Goal: Task Accomplishment & Management: Use online tool/utility

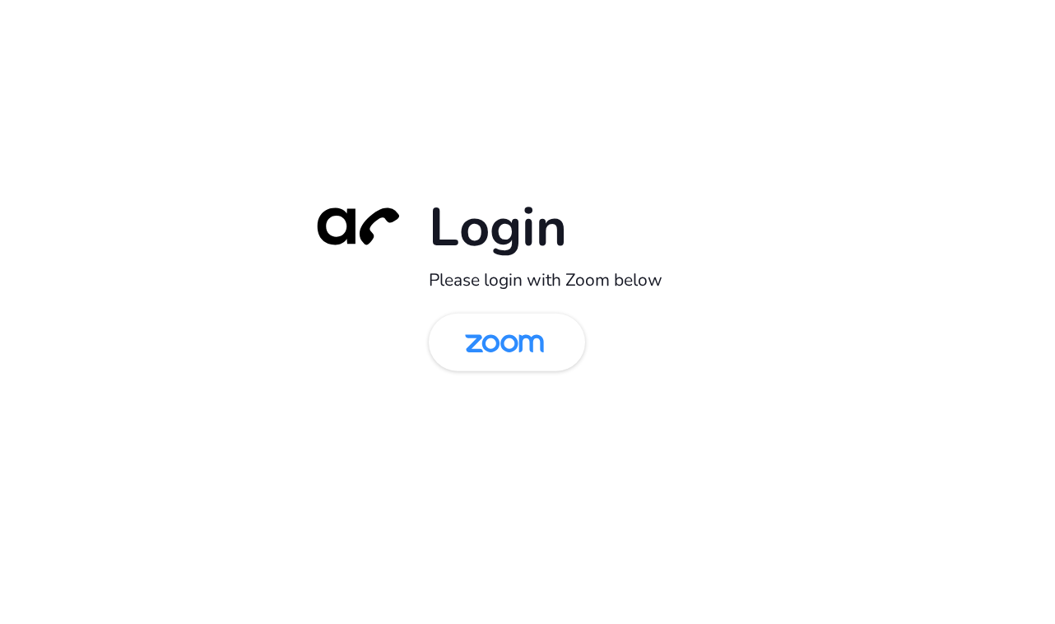
click at [529, 2] on div "Login Please login with Zoom below" at bounding box center [527, 312] width 1055 height 624
click at [493, 336] on img at bounding box center [505, 343] width 114 height 53
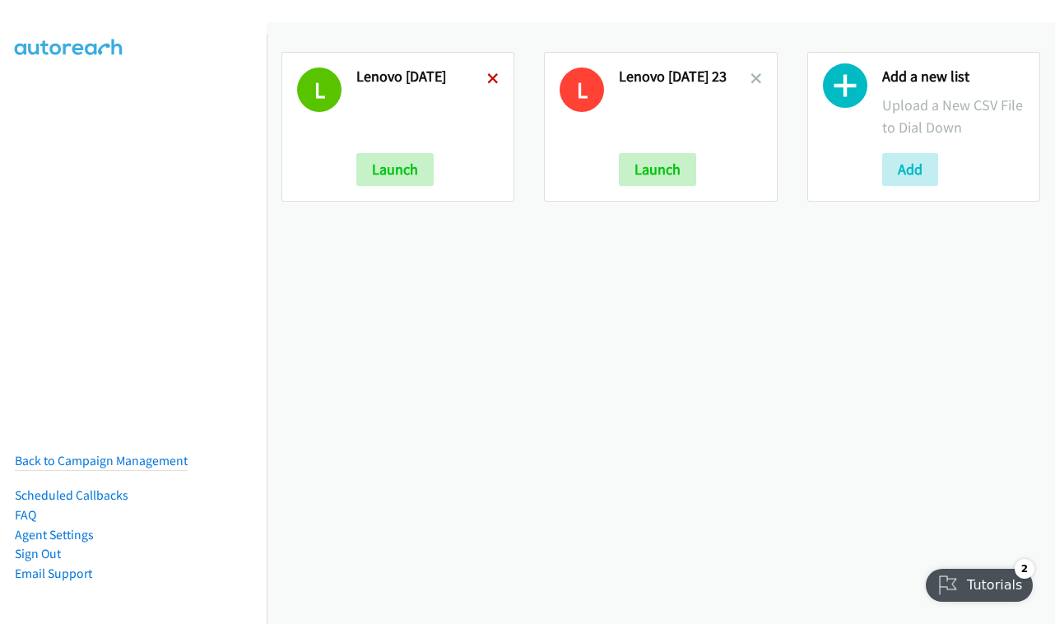
click at [487, 77] on icon at bounding box center [493, 80] width 12 height 12
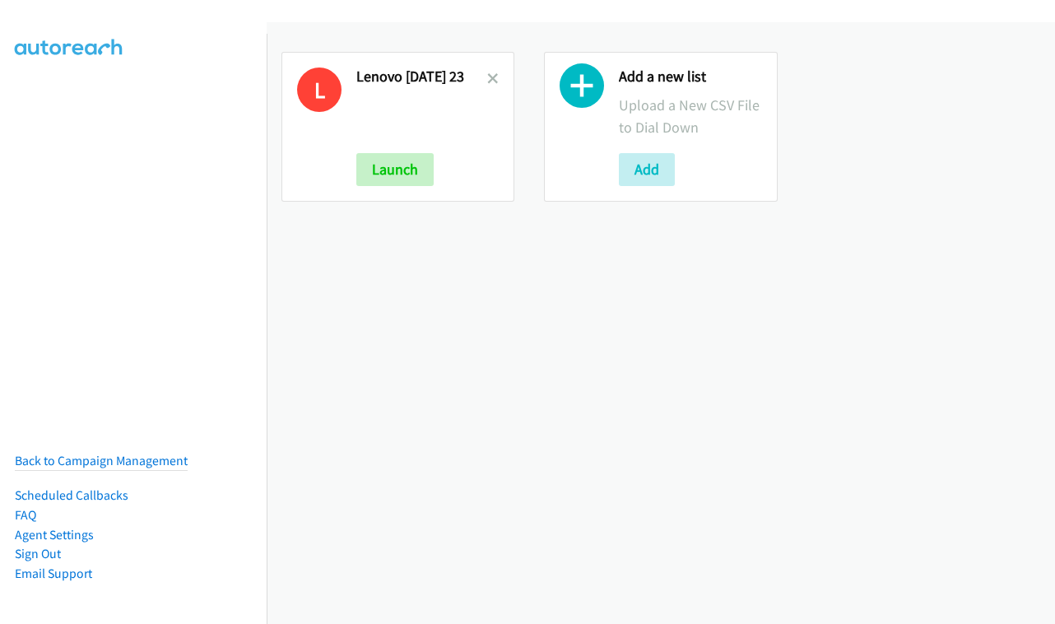
click at [489, 77] on icon at bounding box center [493, 80] width 12 height 12
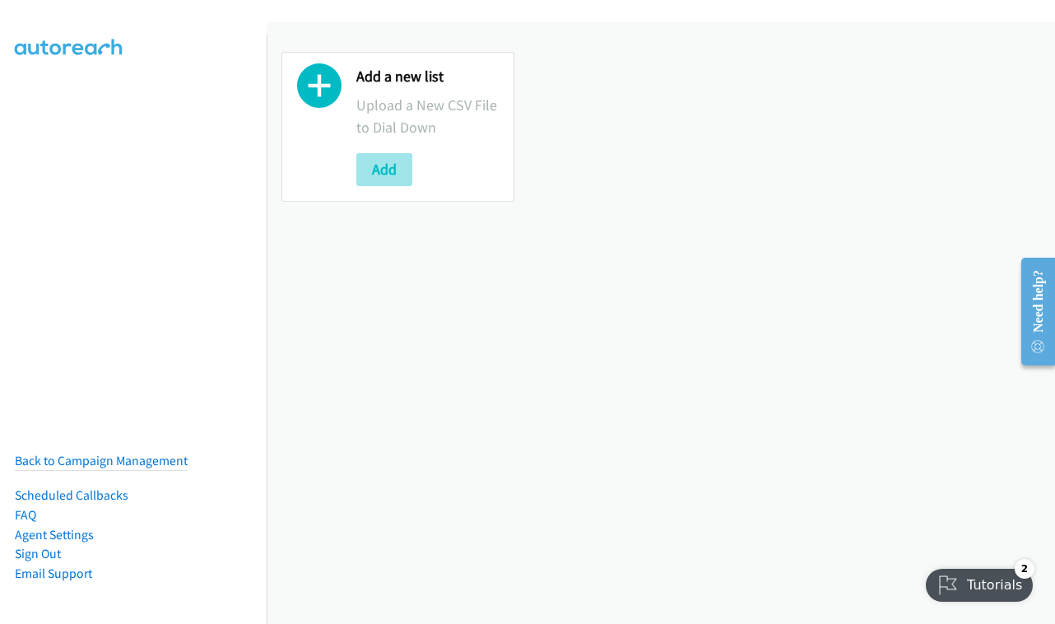
drag, startPoint x: 397, startPoint y: 167, endPoint x: 401, endPoint y: 178, distance: 11.5
click at [397, 167] on button "Add" at bounding box center [384, 169] width 56 height 33
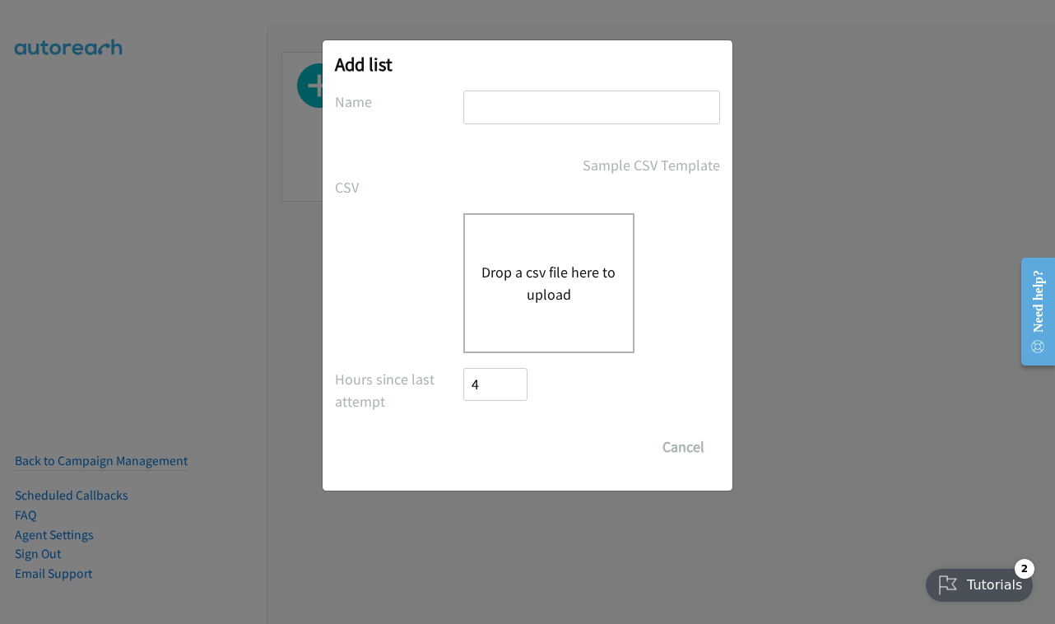
click at [502, 124] on div at bounding box center [591, 115] width 257 height 49
click at [504, 121] on input "text" at bounding box center [591, 108] width 257 height 34
type input "SEP 26 - FRIDAY"
click at [541, 226] on div "Drop a csv file here to upload" at bounding box center [548, 283] width 171 height 140
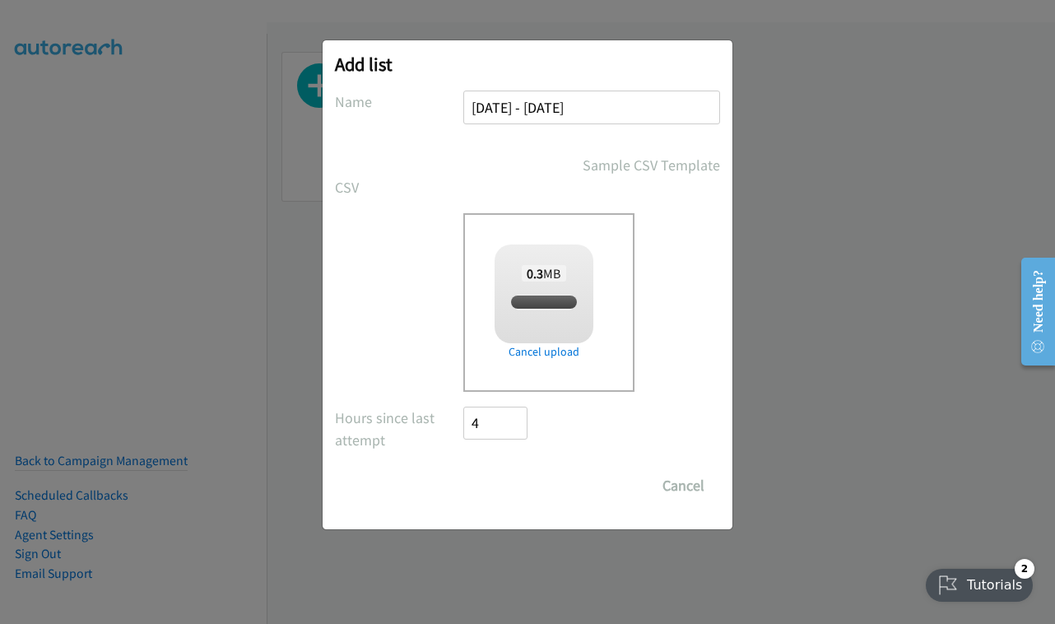
checkbox input "true"
click at [513, 489] on input "Save List" at bounding box center [506, 485] width 86 height 33
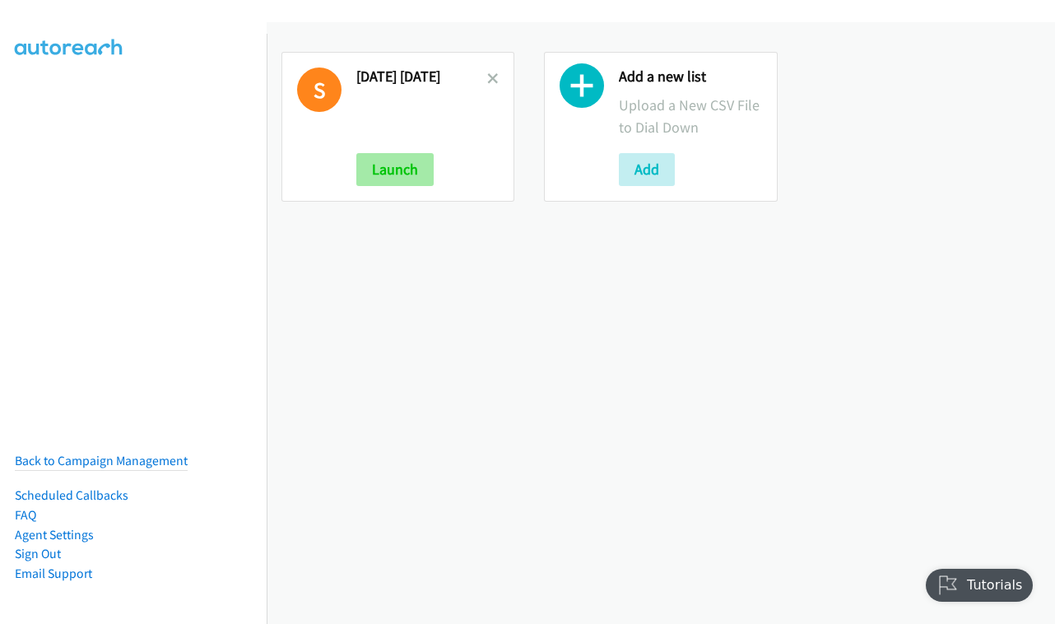
click at [383, 172] on button "Launch" at bounding box center [394, 169] width 77 height 33
click at [394, 164] on button "Launch" at bounding box center [394, 169] width 77 height 33
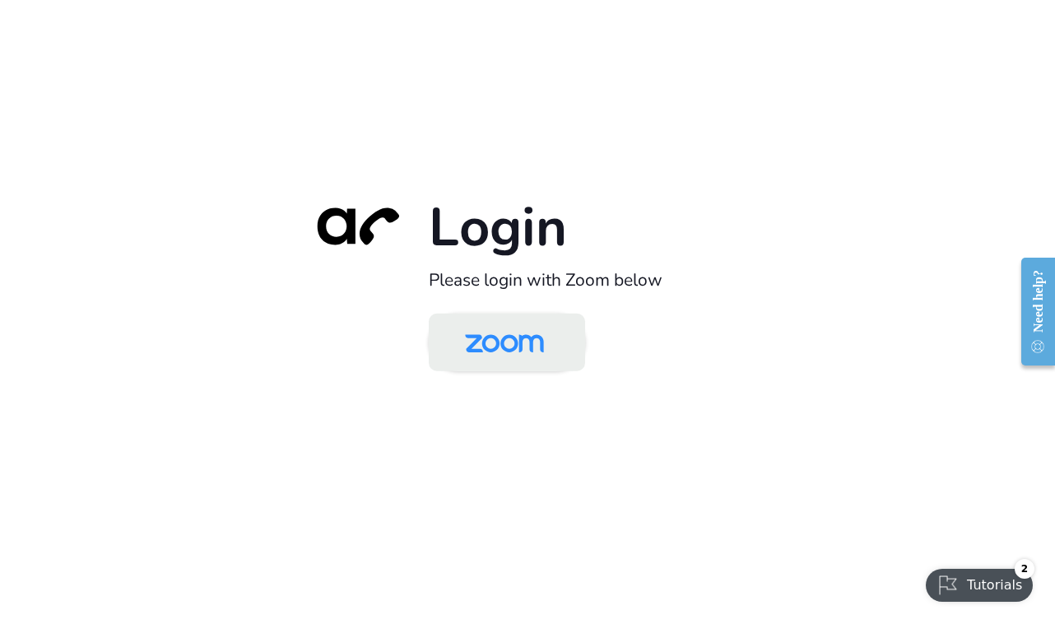
click at [507, 356] on img at bounding box center [505, 343] width 114 height 53
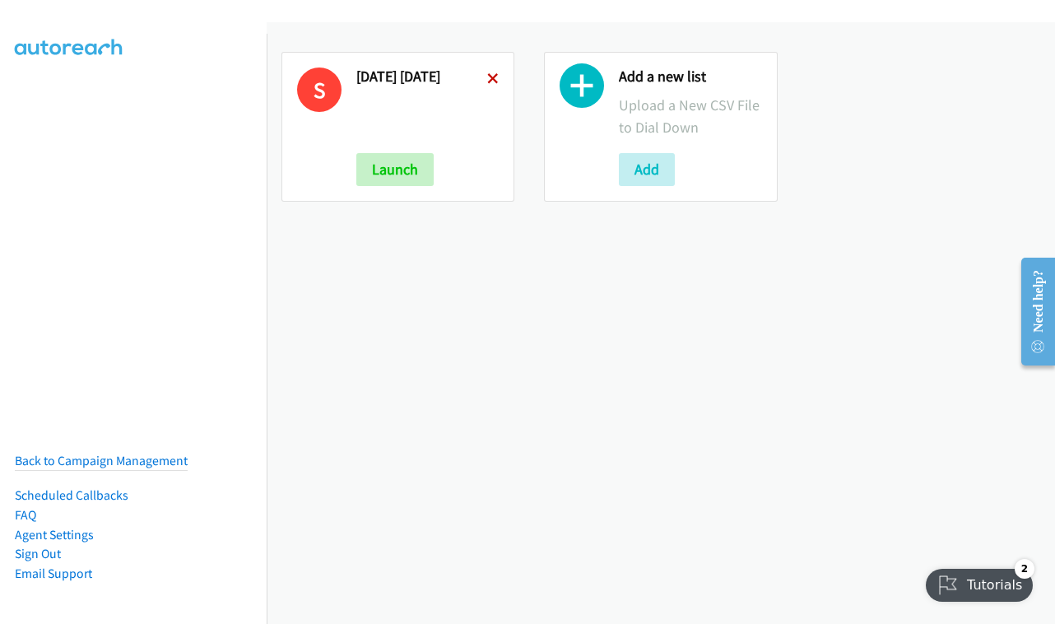
click at [491, 77] on icon at bounding box center [493, 80] width 12 height 12
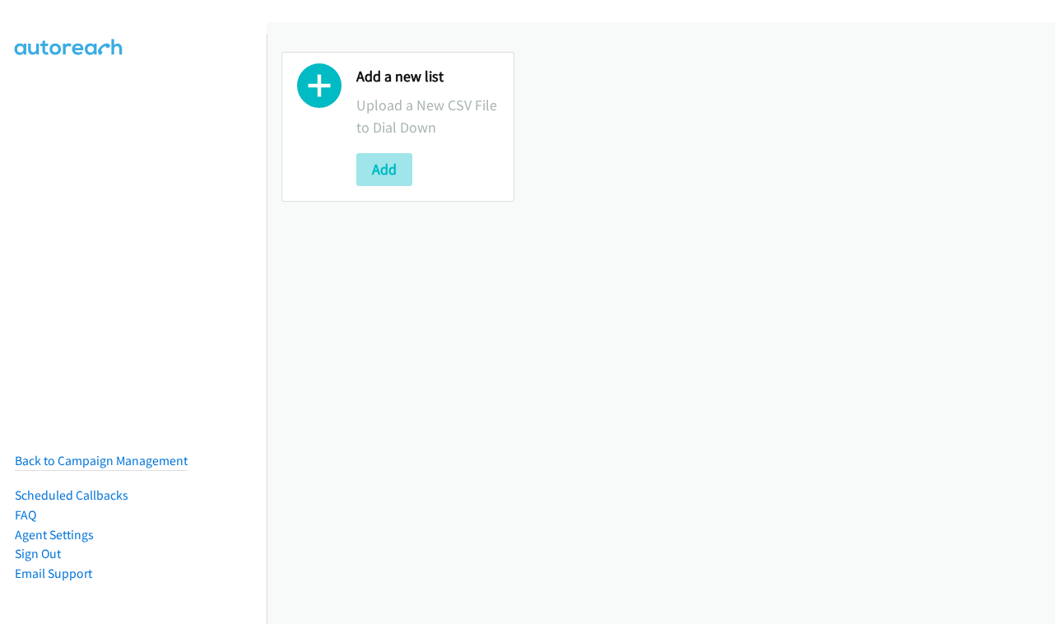
click at [407, 179] on button "Add" at bounding box center [384, 169] width 56 height 33
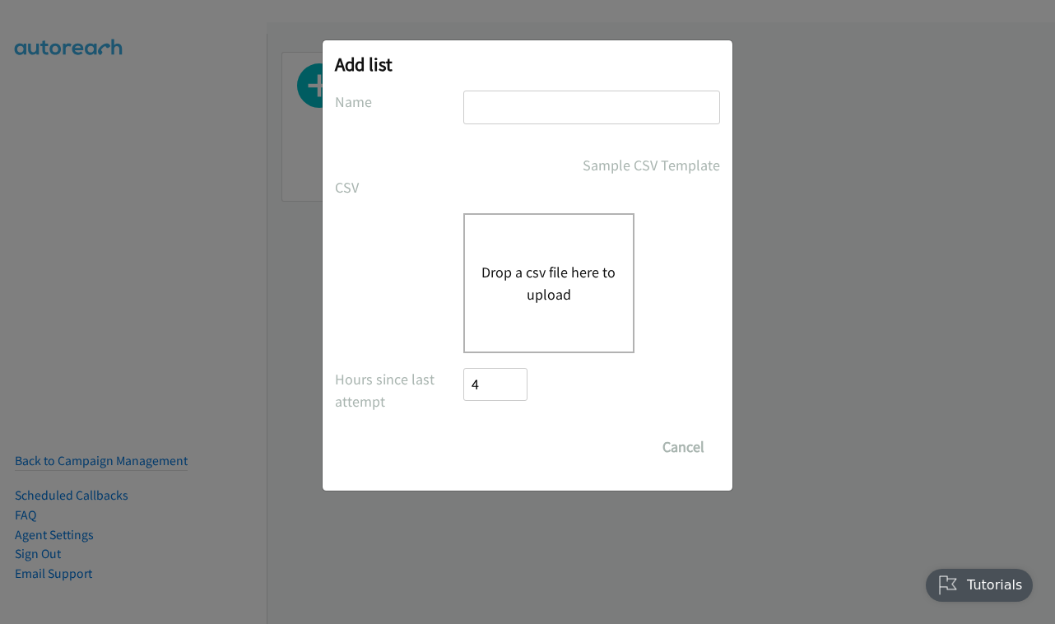
click at [486, 92] on input "text" at bounding box center [591, 108] width 257 height 34
type input "sep 26 friday"
click at [523, 244] on div "Drop a csv file here to upload" at bounding box center [548, 283] width 171 height 140
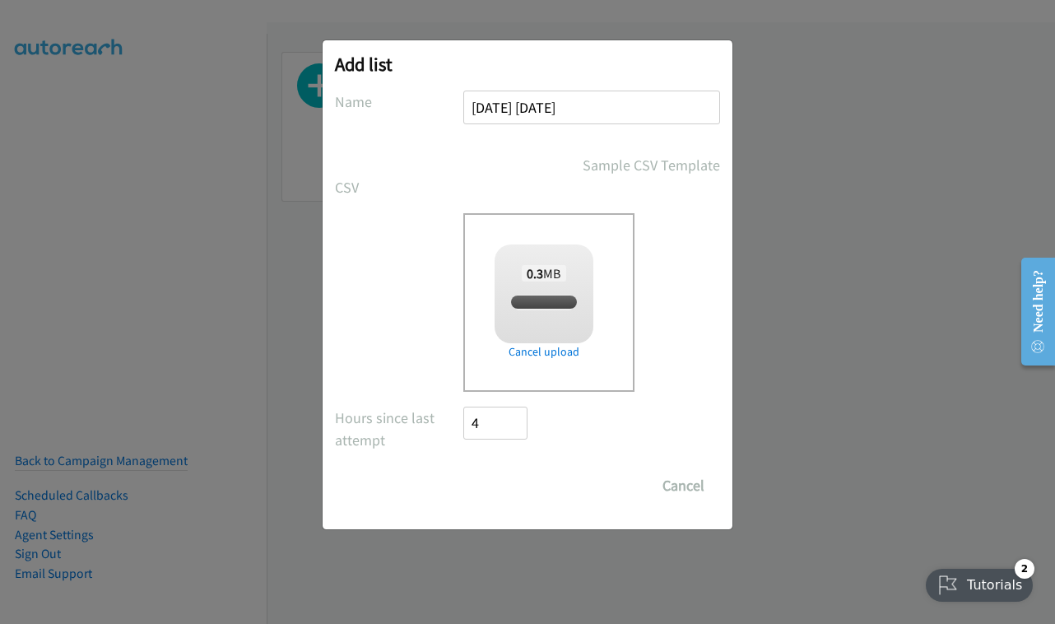
checkbox input "true"
click at [504, 485] on input "Save List" at bounding box center [506, 485] width 86 height 33
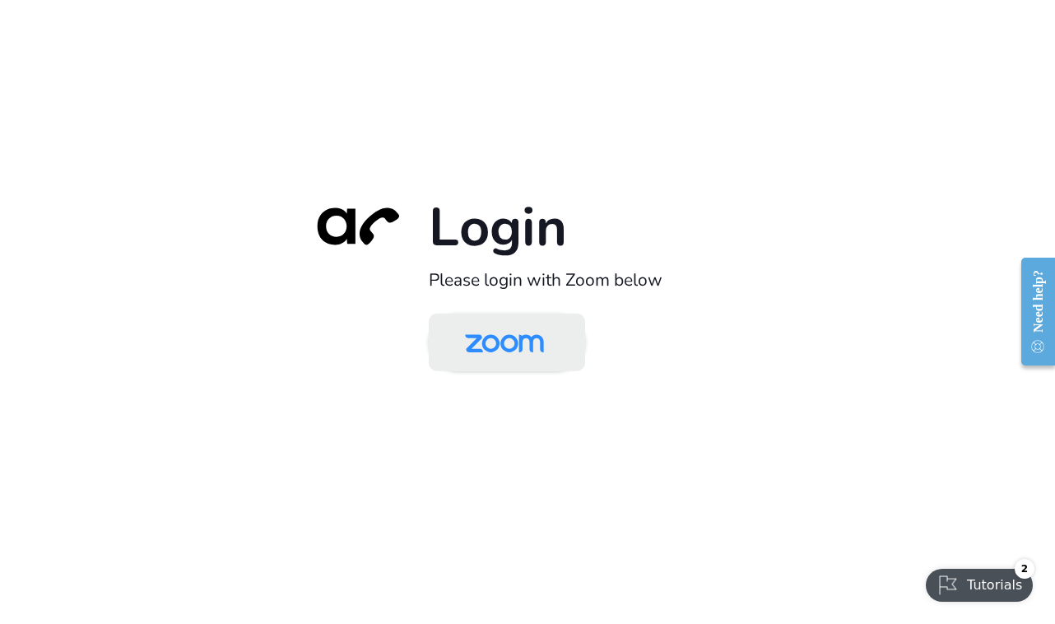
click at [551, 357] on img at bounding box center [505, 343] width 114 height 53
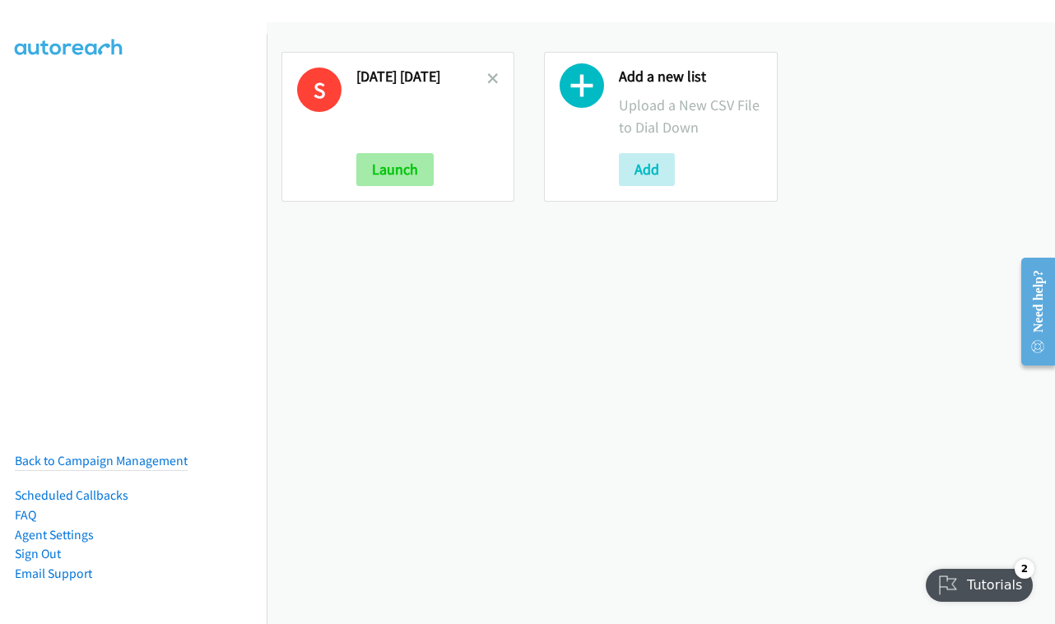
click at [402, 165] on button "Launch" at bounding box center [394, 169] width 77 height 33
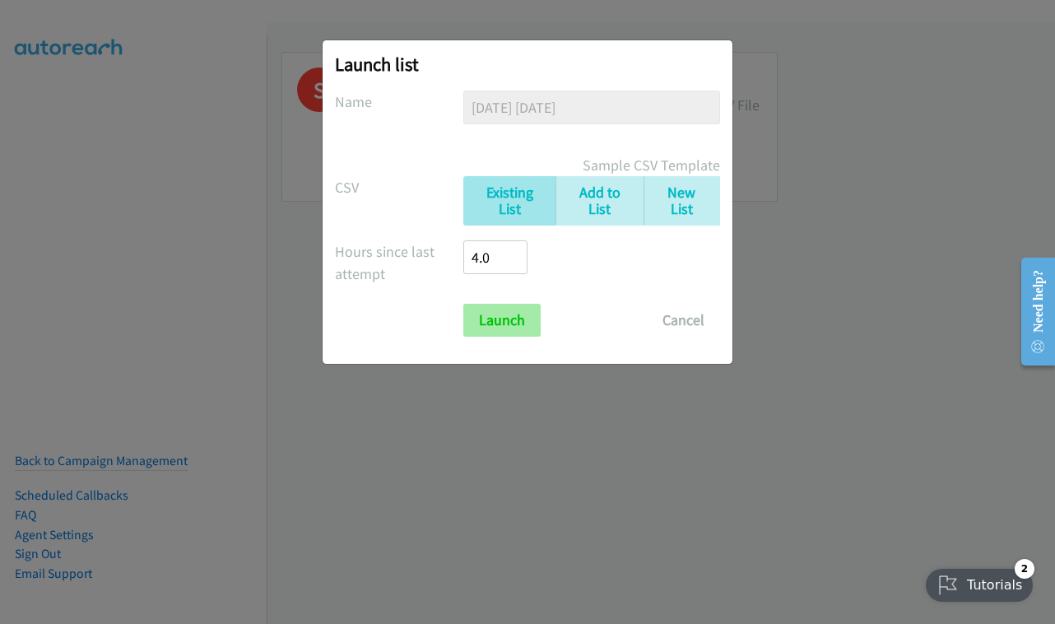
click at [526, 316] on input "Launch" at bounding box center [501, 320] width 77 height 33
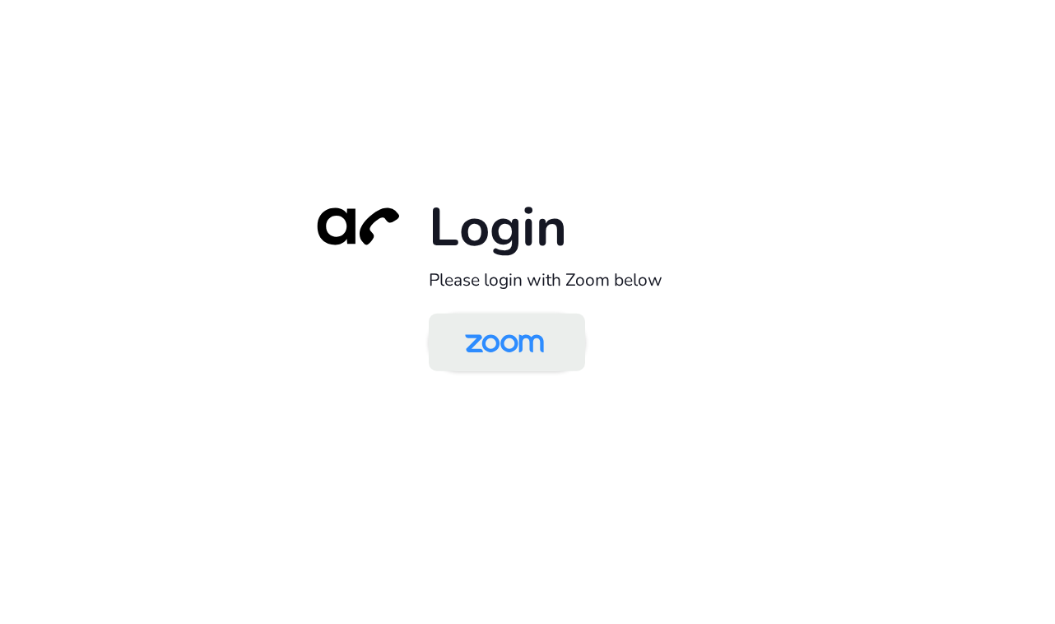
click at [543, 342] on img at bounding box center [505, 343] width 114 height 53
click at [529, 344] on img at bounding box center [505, 343] width 114 height 53
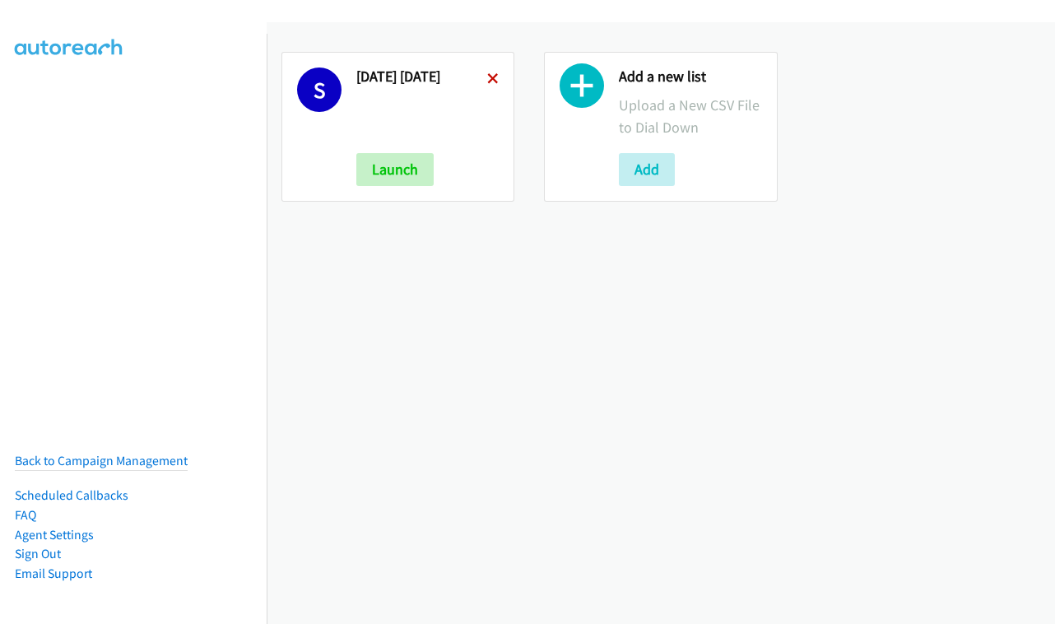
click at [491, 77] on icon at bounding box center [493, 80] width 12 height 12
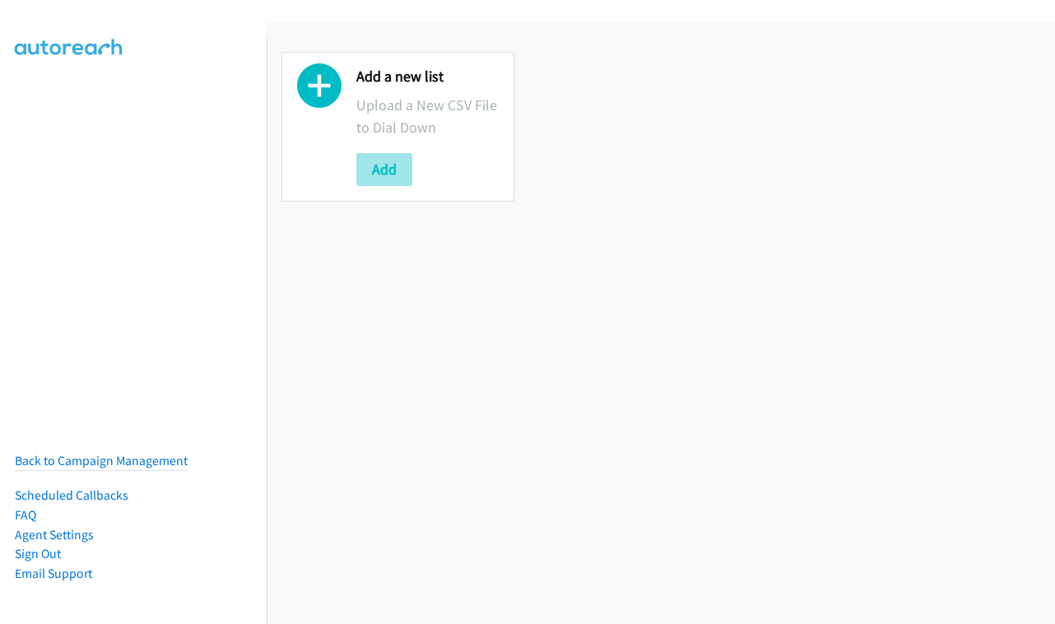
click at [390, 170] on button "Add" at bounding box center [384, 169] width 56 height 33
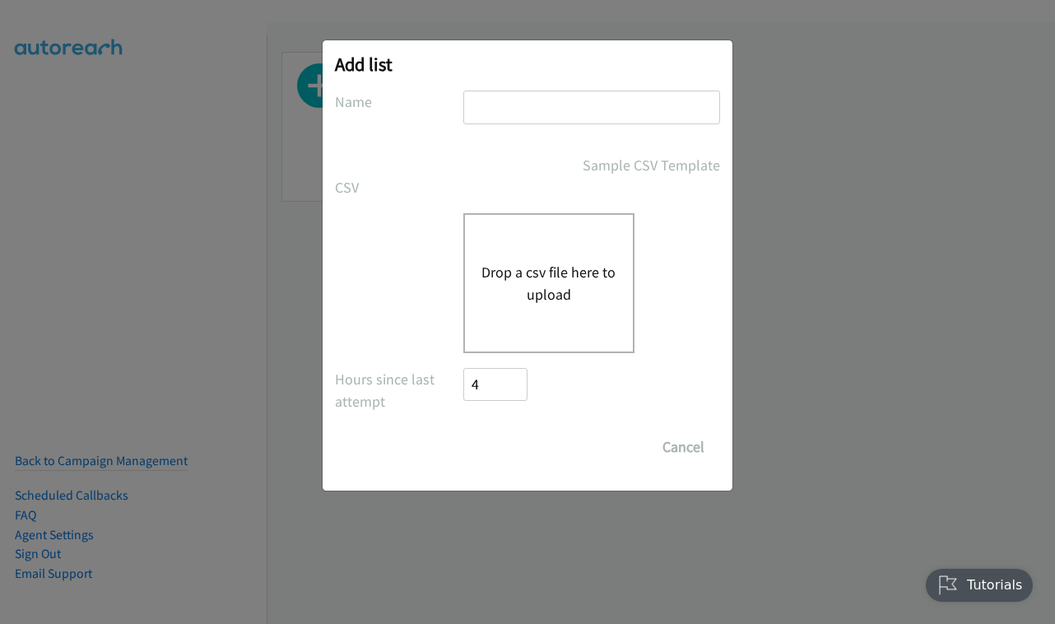
click at [463, 109] on input "text" at bounding box center [591, 108] width 257 height 34
type input "friday - sep 26"
click at [494, 274] on button "Drop a csv file here to upload" at bounding box center [548, 283] width 135 height 44
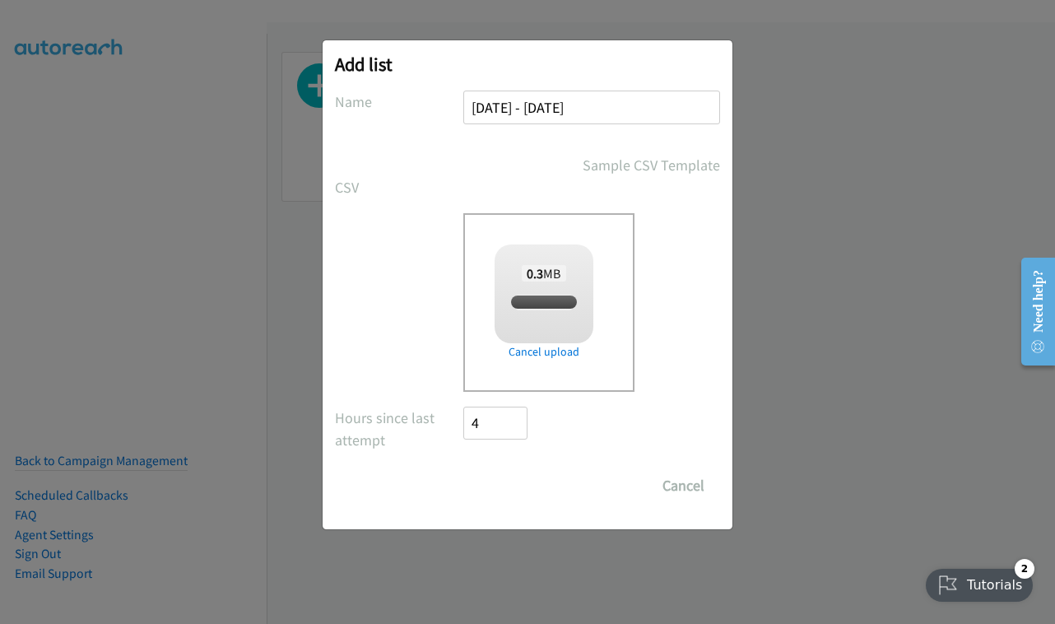
click at [520, 481] on div "Save List Cancel" at bounding box center [591, 485] width 257 height 33
checkbox input "true"
click at [520, 481] on input "Save List" at bounding box center [506, 485] width 86 height 33
